Goal: Transaction & Acquisition: Book appointment/travel/reservation

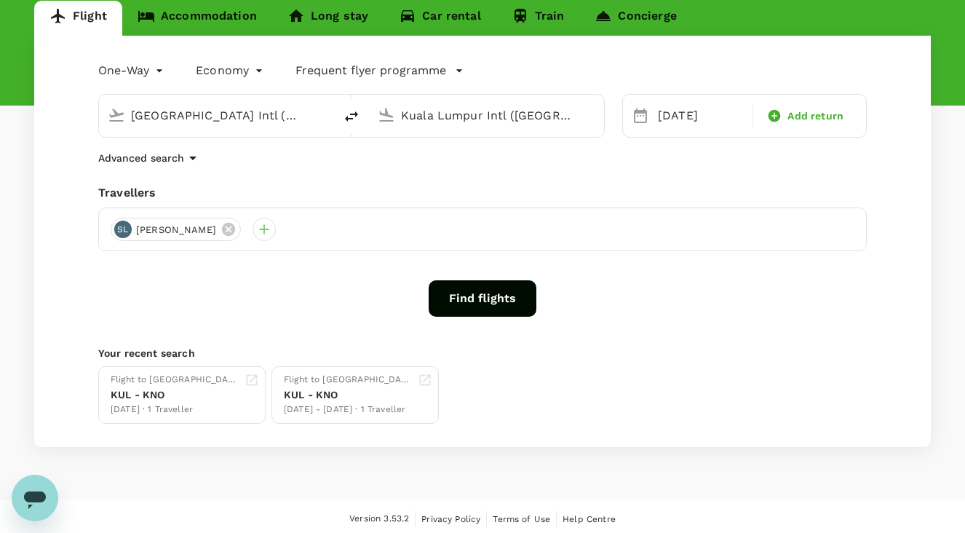
scroll to position [158, 0]
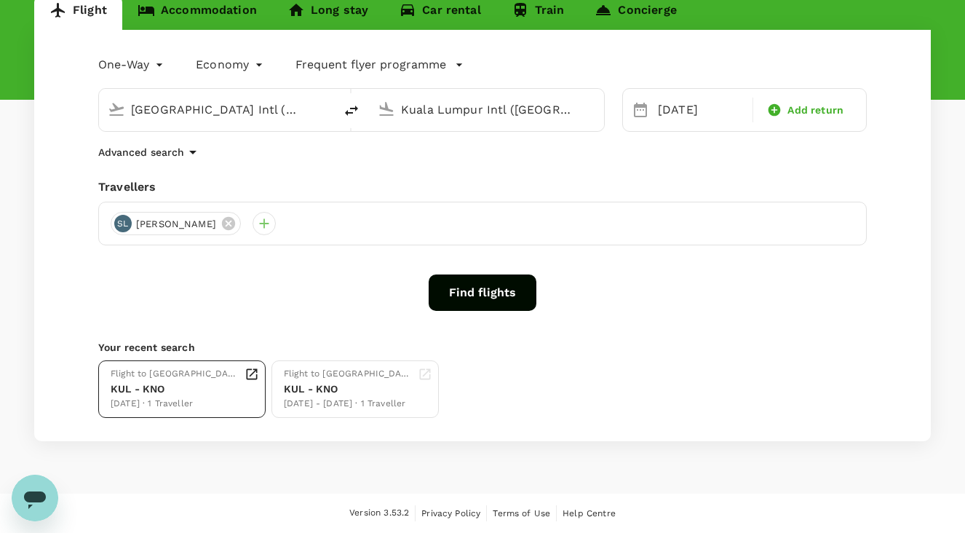
click at [207, 403] on div "Flight to [GEOGRAPHIC_DATA] - KNO [DATE] · 1 Traveller" at bounding box center [185, 389] width 149 height 44
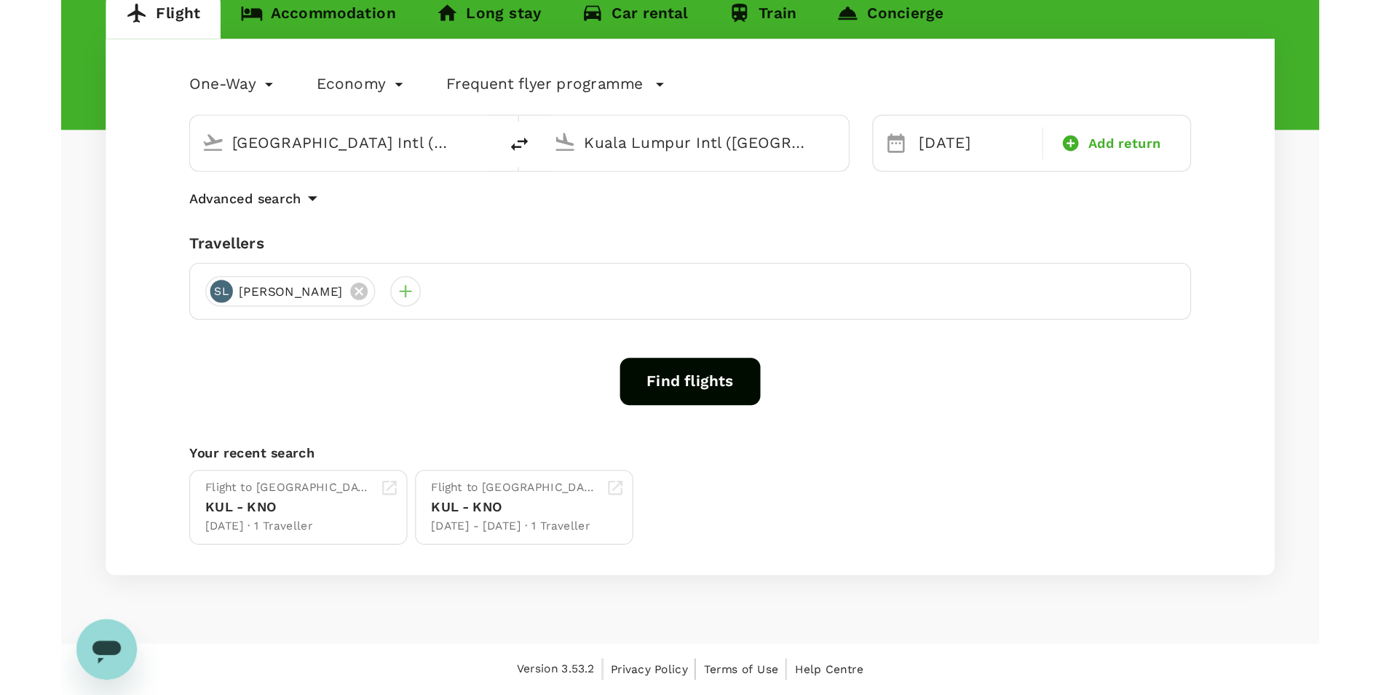
scroll to position [1, 0]
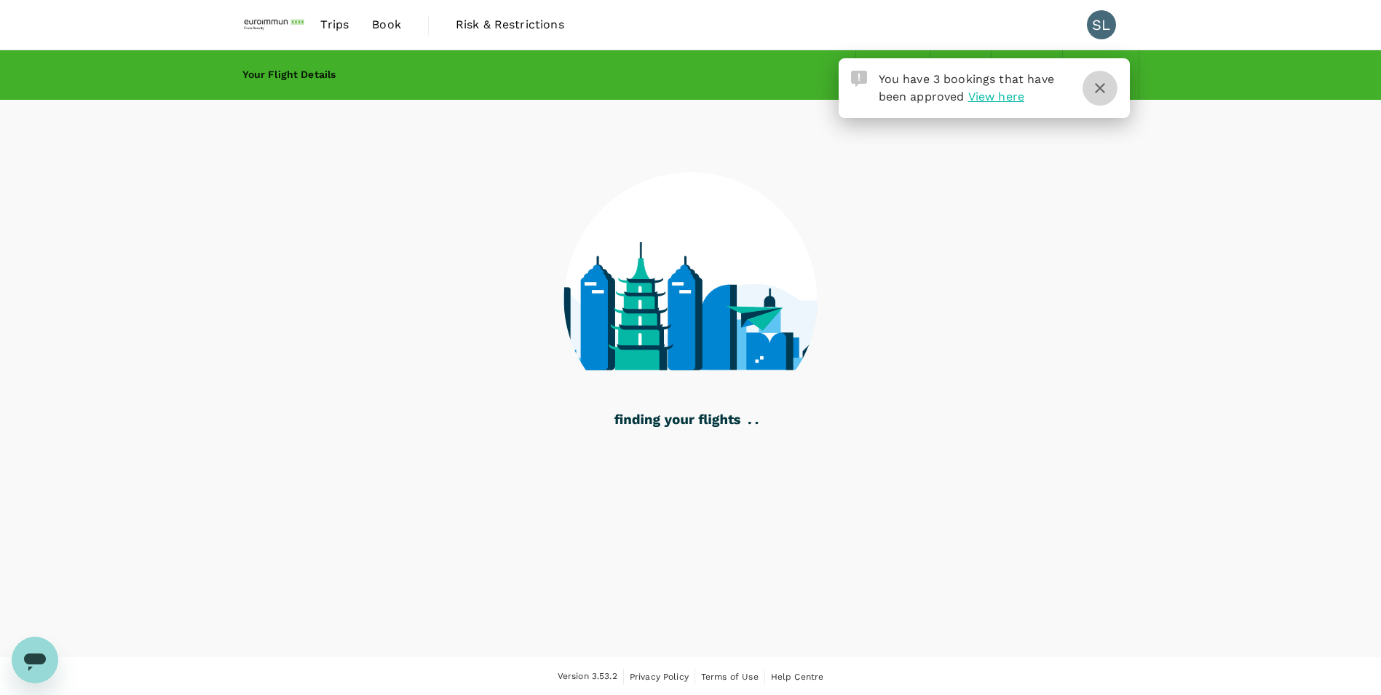
click at [965, 87] on icon "button" at bounding box center [1100, 88] width 10 height 10
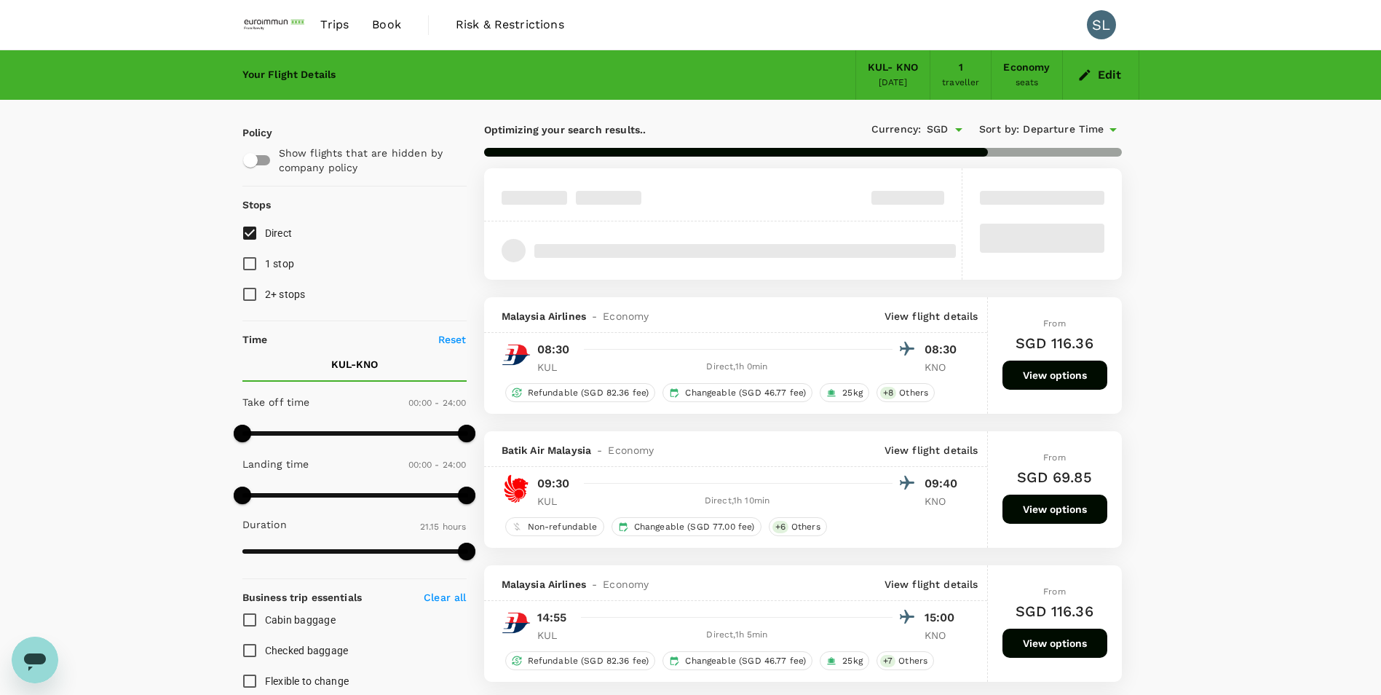
type input "1445"
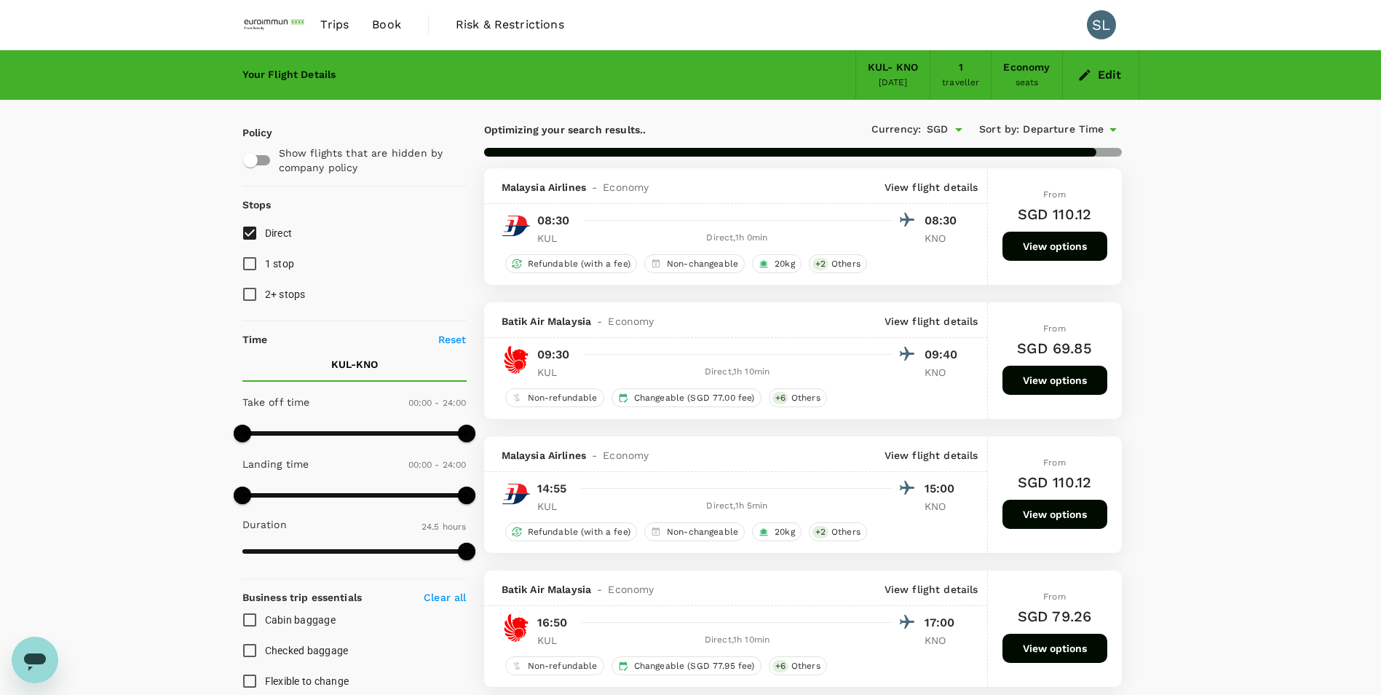
click at [333, 17] on span "Trips" at bounding box center [334, 24] width 28 height 17
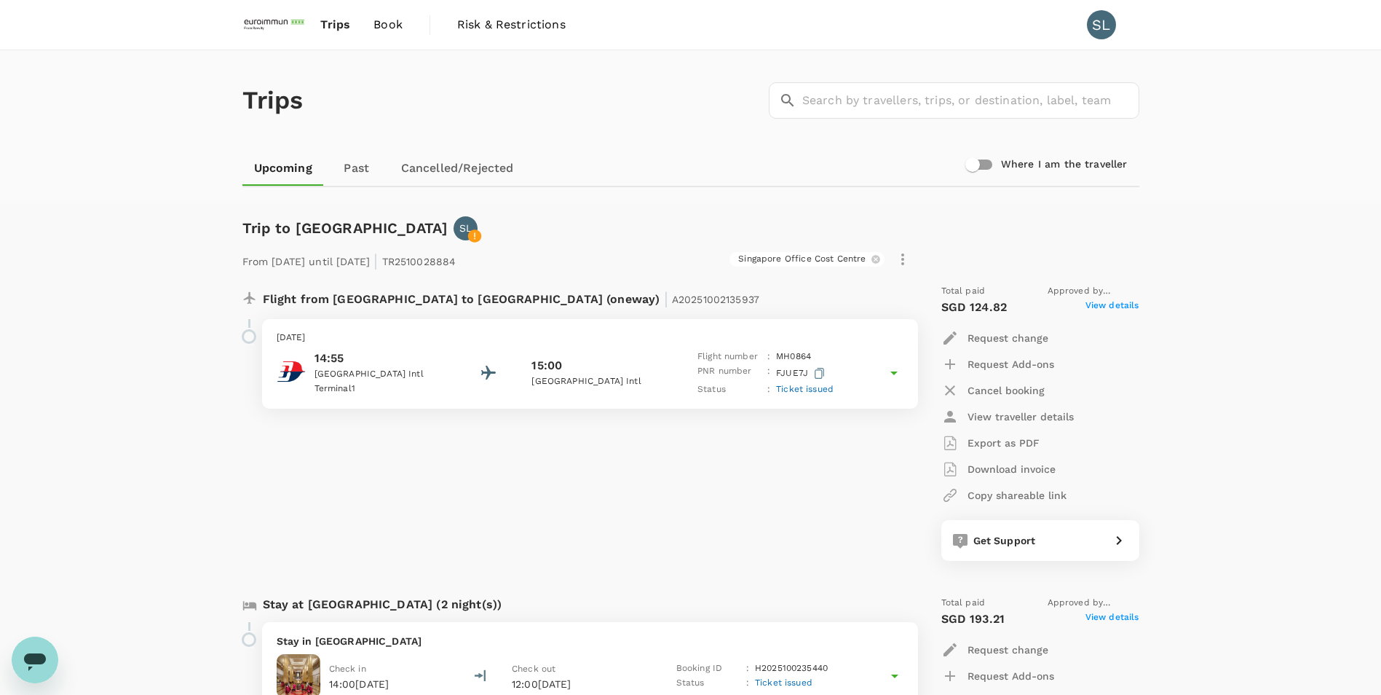
click at [861, 367] on div "14:55 Kuala Lumpur Intl Terminal 1 15:00 Kuala Namu Intl Flight number : MH 086…" at bounding box center [590, 372] width 627 height 47
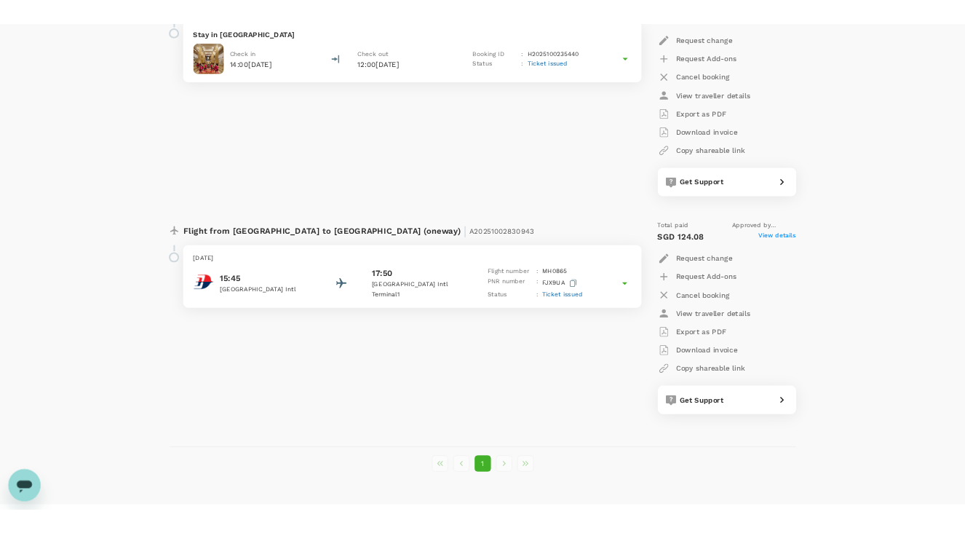
scroll to position [728, 0]
